Goal: Task Accomplishment & Management: Use online tool/utility

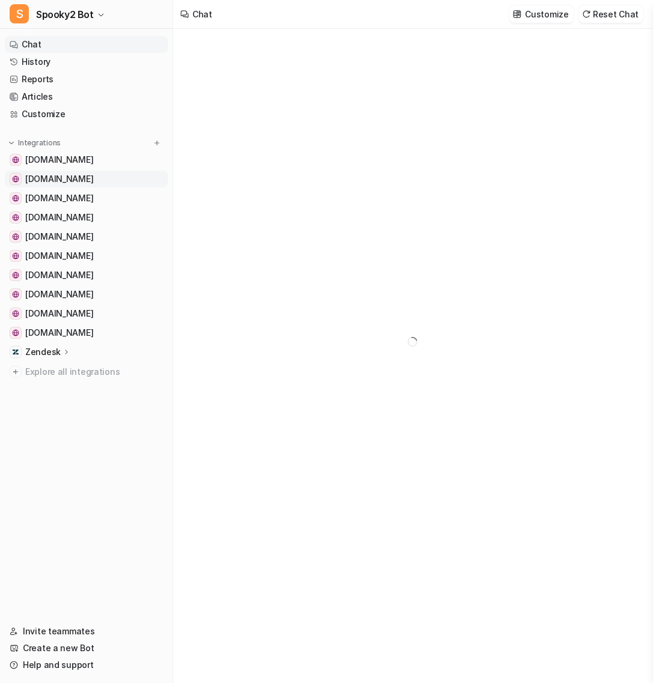
type textarea "**********"
click at [51, 352] on p "Zendesk" at bounding box center [42, 352] width 35 height 12
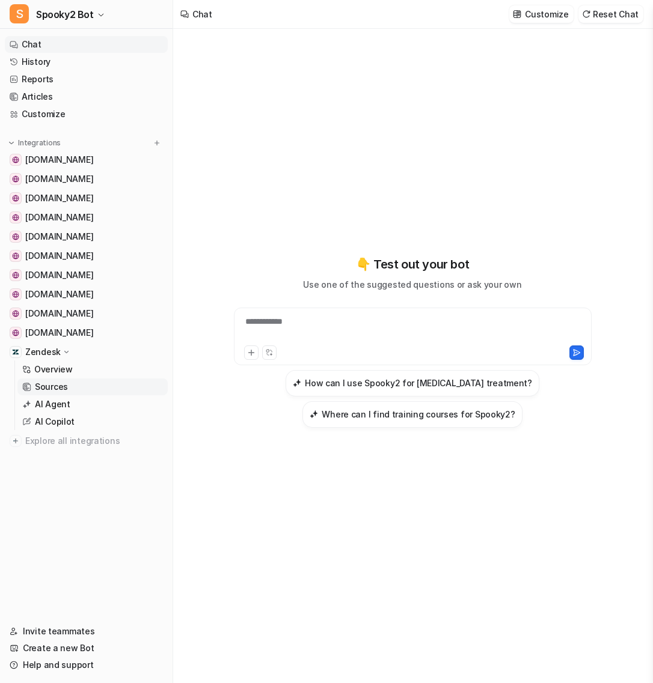
click at [59, 385] on p "Sources" at bounding box center [51, 387] width 33 height 12
click at [55, 405] on p "AI Agent" at bounding box center [52, 404] width 35 height 12
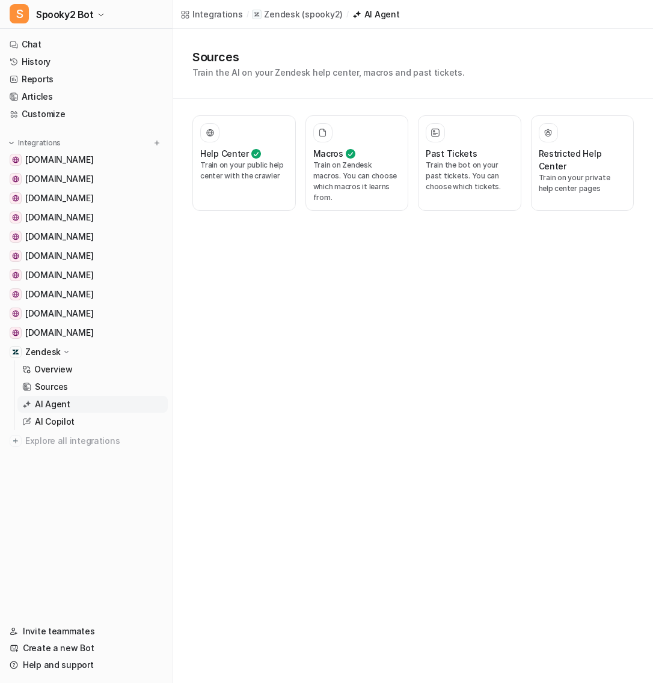
click at [82, 401] on link "AI Agent" at bounding box center [92, 404] width 150 height 17
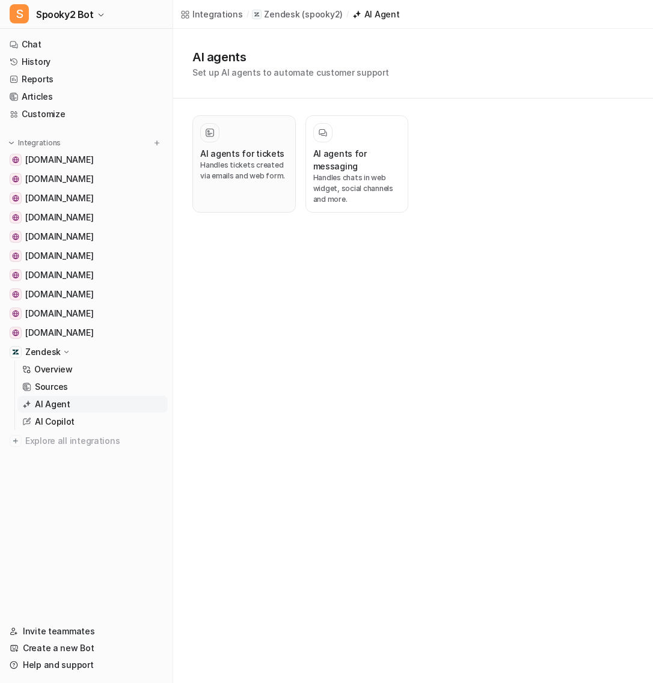
click at [264, 177] on p "Handles tickets created via emails and web form." at bounding box center [244, 171] width 88 height 22
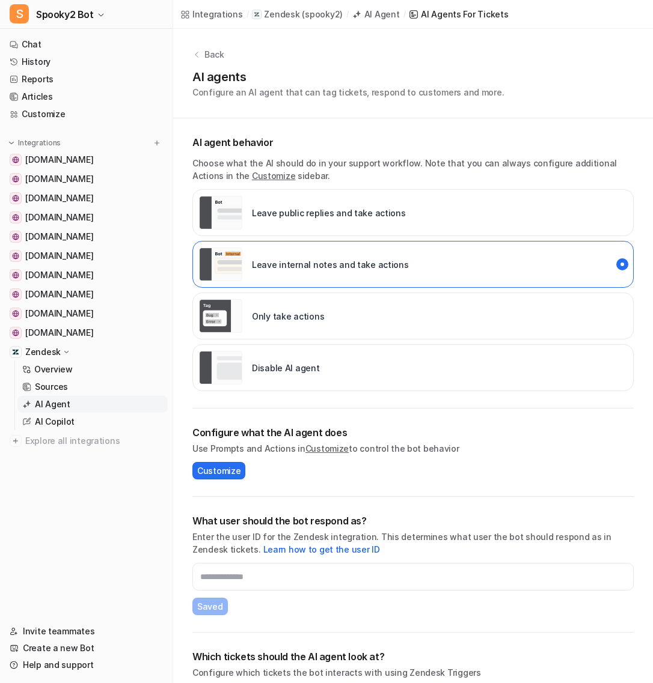
scroll to position [35, 0]
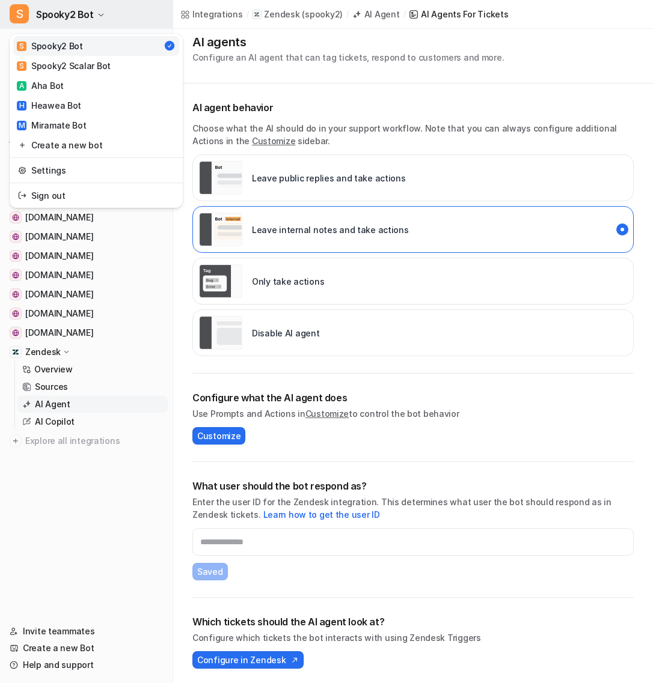
click at [97, 11] on icon "button" at bounding box center [100, 14] width 7 height 7
click at [122, 64] on link "S Spooky2 Scalar Bot" at bounding box center [96, 66] width 166 height 20
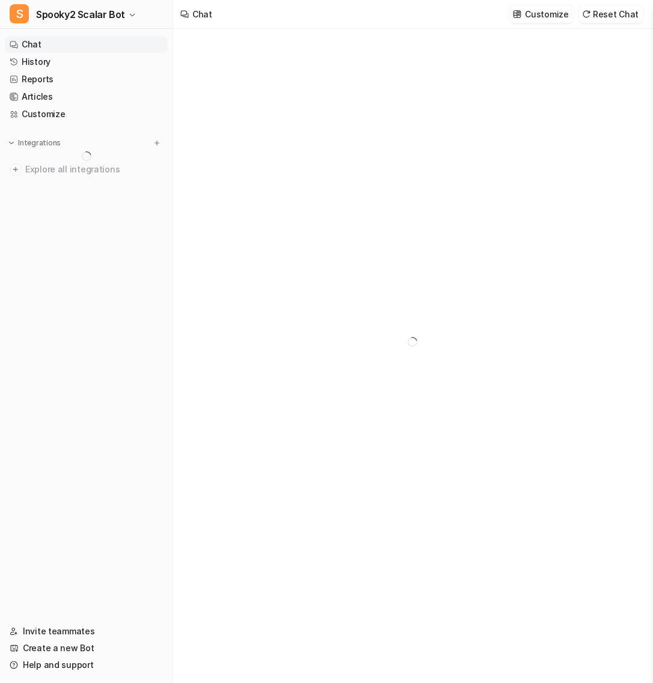
type textarea "**********"
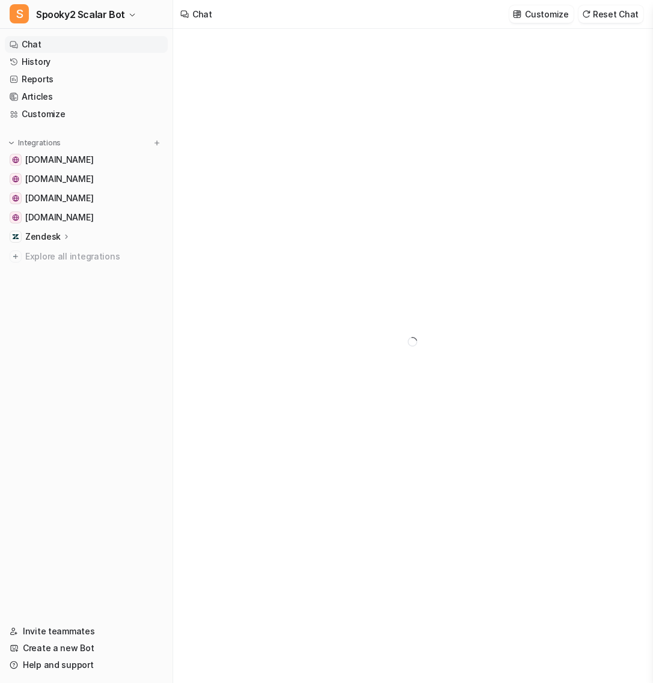
click at [66, 231] on div "Zendesk" at bounding box center [48, 237] width 46 height 12
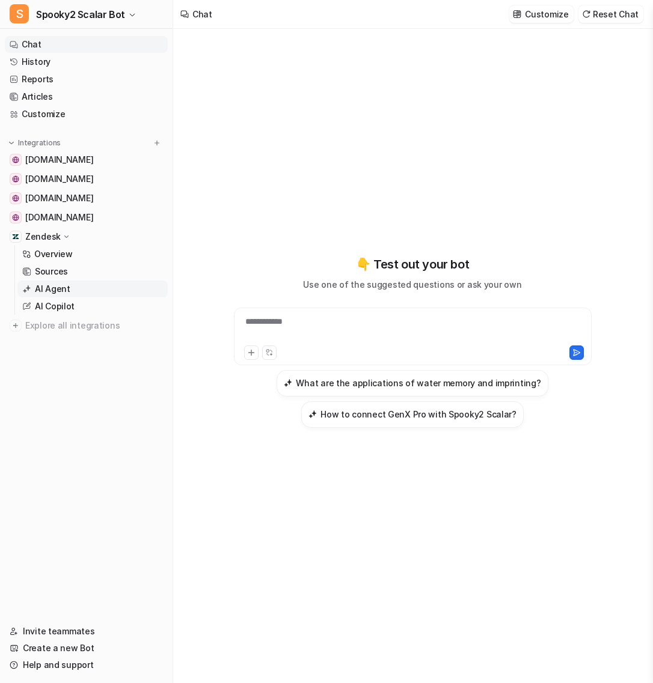
click at [63, 287] on p "AI Agent" at bounding box center [52, 289] width 35 height 12
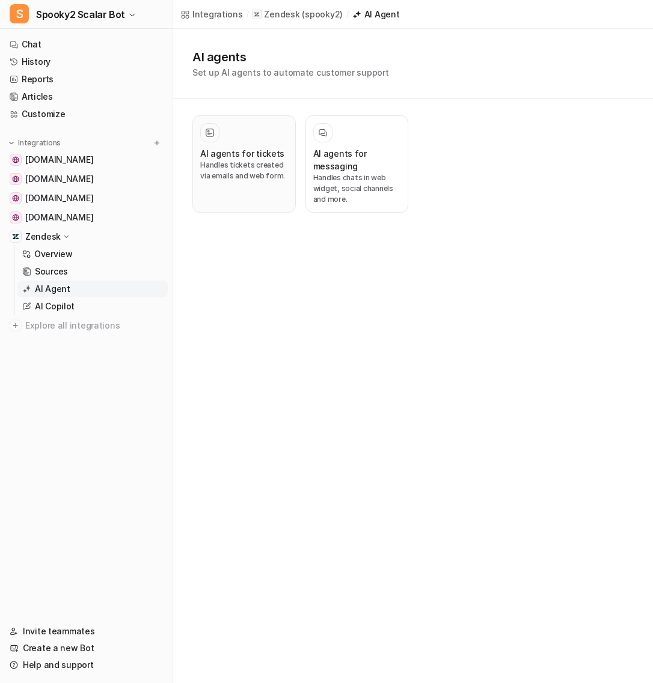
click at [263, 162] on p "Handles tickets created via emails and web form." at bounding box center [244, 171] width 88 height 22
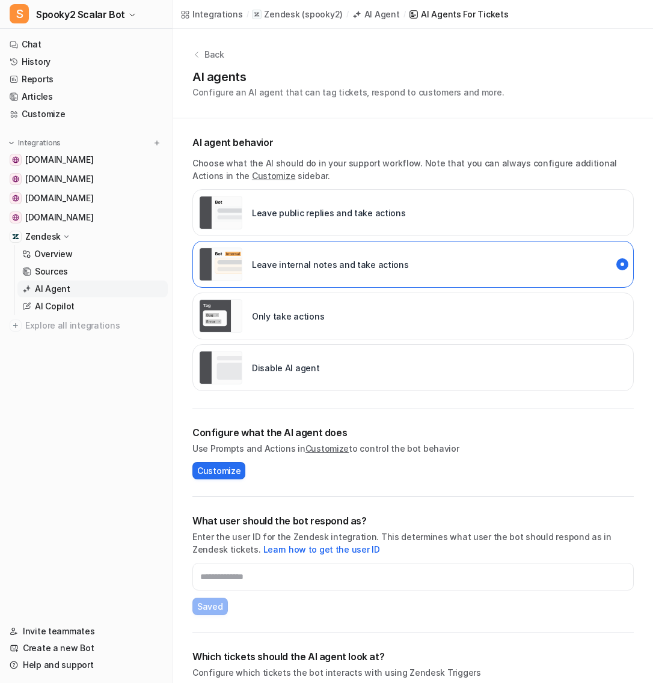
scroll to position [35, 0]
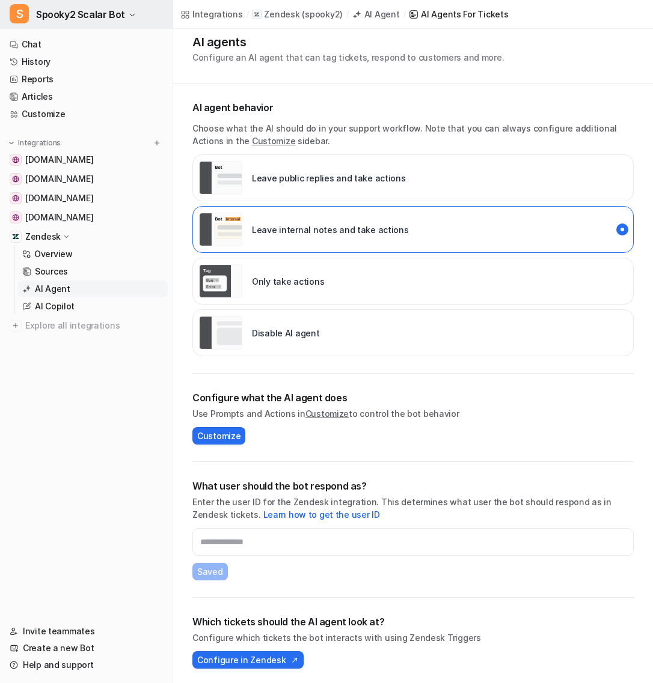
click at [132, 18] on icon "button" at bounding box center [132, 14] width 7 height 7
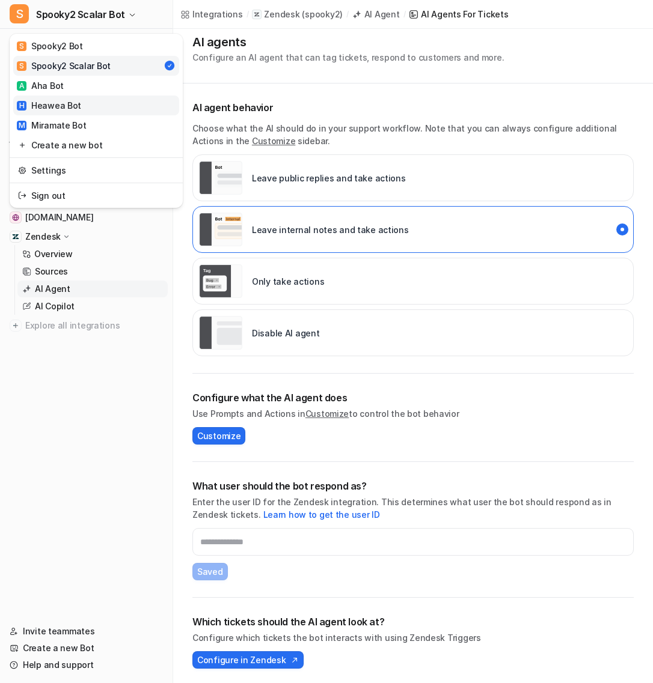
click at [114, 112] on link "H Heawea Bot" at bounding box center [96, 106] width 166 height 20
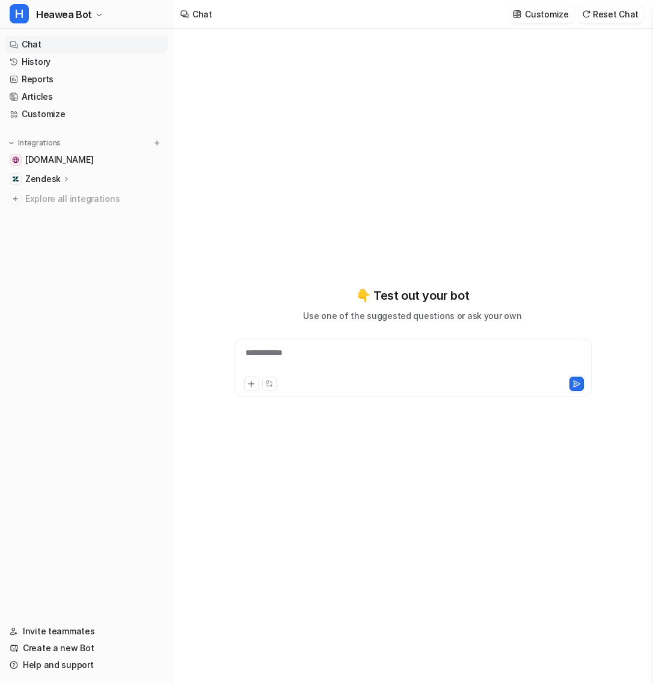
type textarea "**********"
click at [62, 180] on icon at bounding box center [66, 178] width 8 height 9
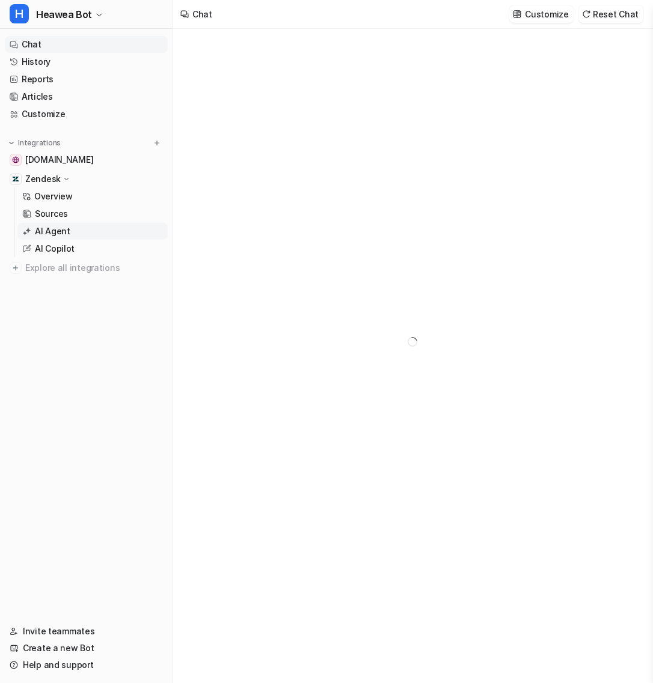
click at [55, 237] on link "AI Agent" at bounding box center [92, 231] width 150 height 17
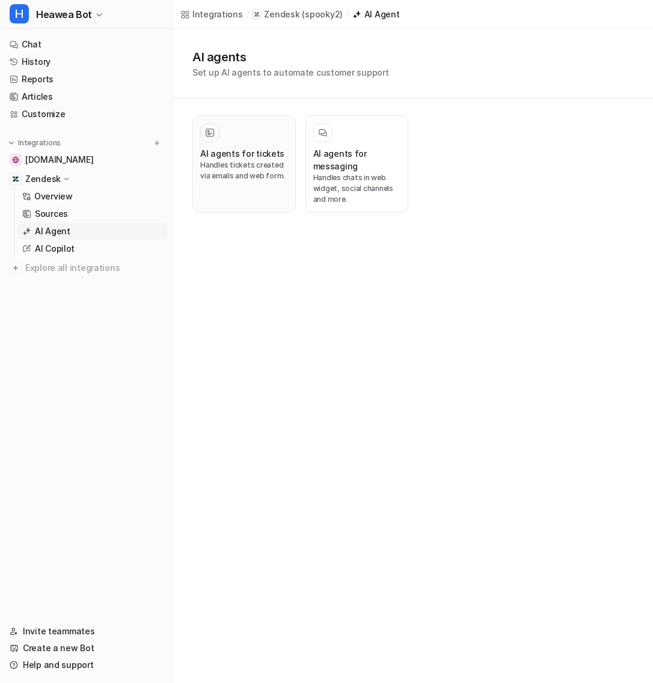
click at [221, 147] on h3 "AI agents for tickets" at bounding box center [242, 153] width 84 height 13
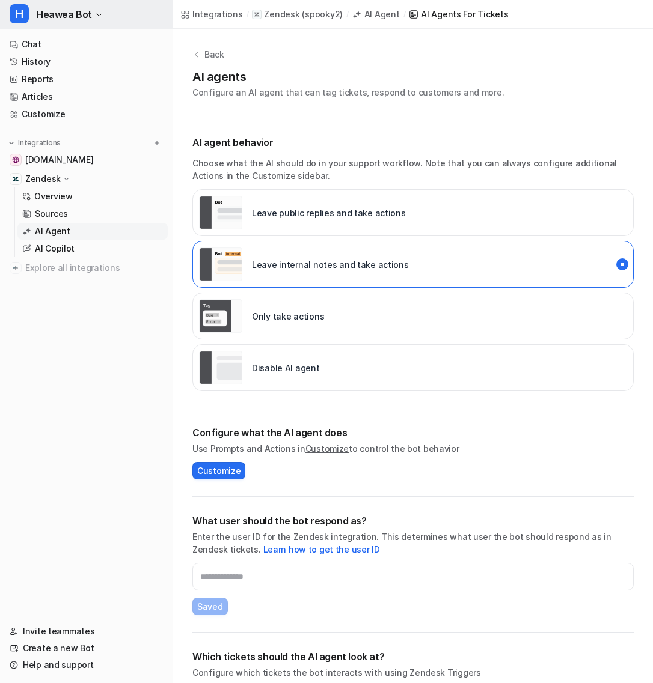
click at [88, 18] on span "Heawea Bot" at bounding box center [64, 14] width 56 height 17
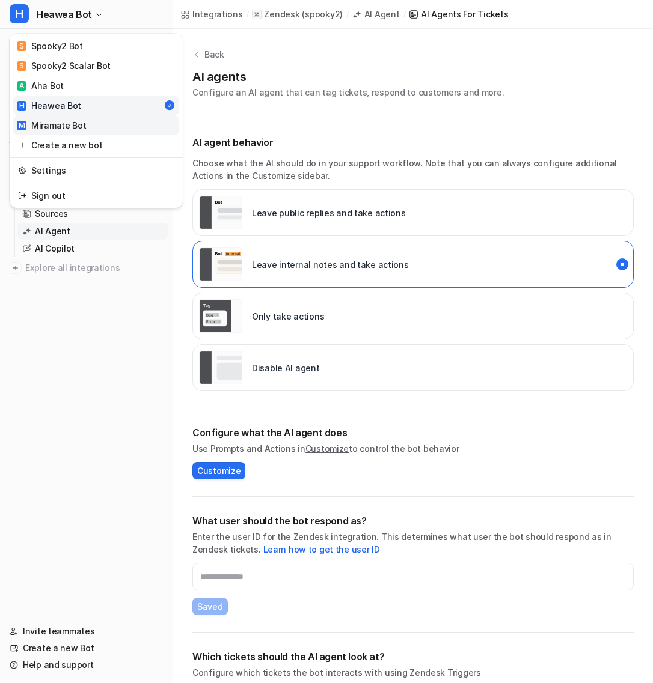
click at [95, 123] on link "M Miramate Bot" at bounding box center [96, 125] width 166 height 20
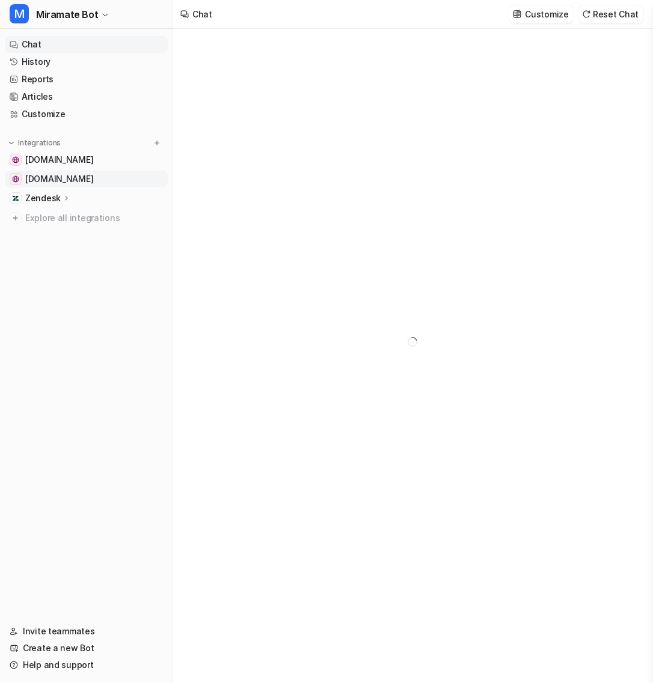
type textarea "**********"
click at [62, 200] on icon at bounding box center [66, 197] width 8 height 9
click at [62, 252] on p "AI Agent" at bounding box center [52, 251] width 35 height 12
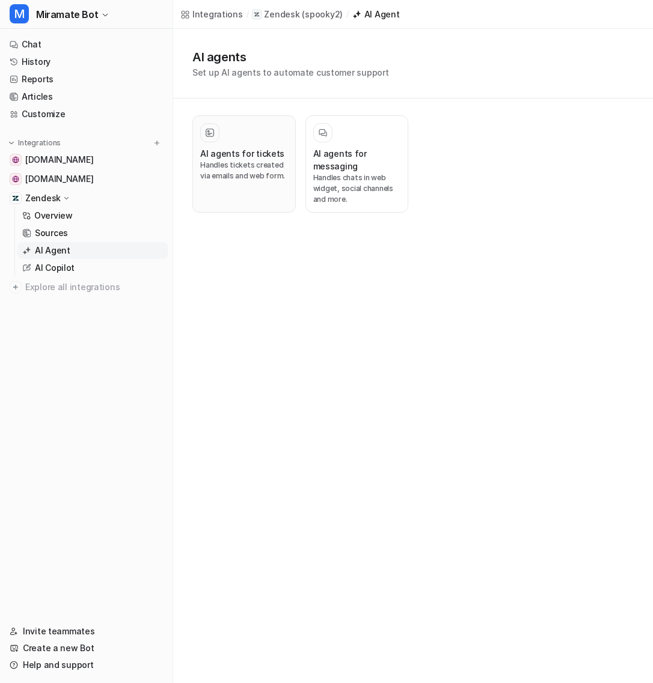
click at [259, 166] on p "Handles tickets created via emails and web form." at bounding box center [244, 171] width 88 height 22
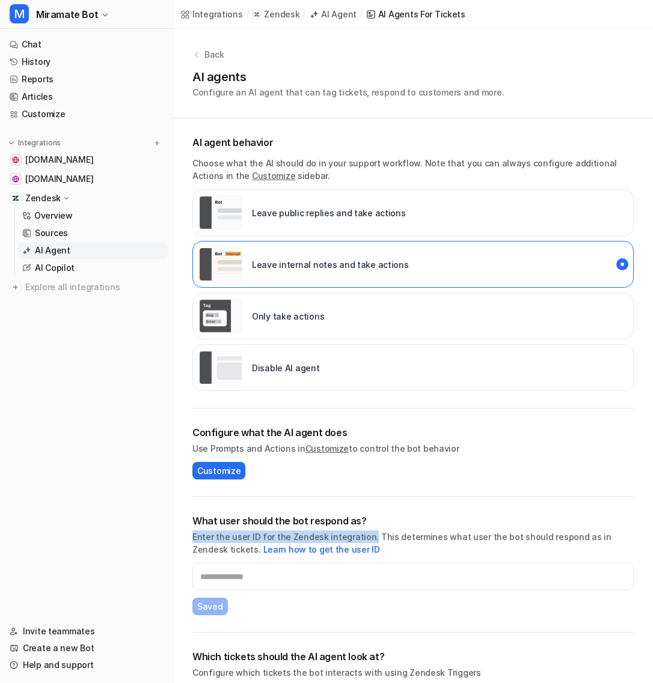
drag, startPoint x: 364, startPoint y: 534, endPoint x: 189, endPoint y: 531, distance: 175.5
click at [189, 531] on div "AI agent behavior Choose what the AI should do in your support workflow. Note t…" at bounding box center [413, 419] width 480 height 602
copy p "Enter the user ID for the Zendesk integration."
copy link "Learn how to get the user ID"
